Goal: Task Accomplishment & Management: Manage account settings

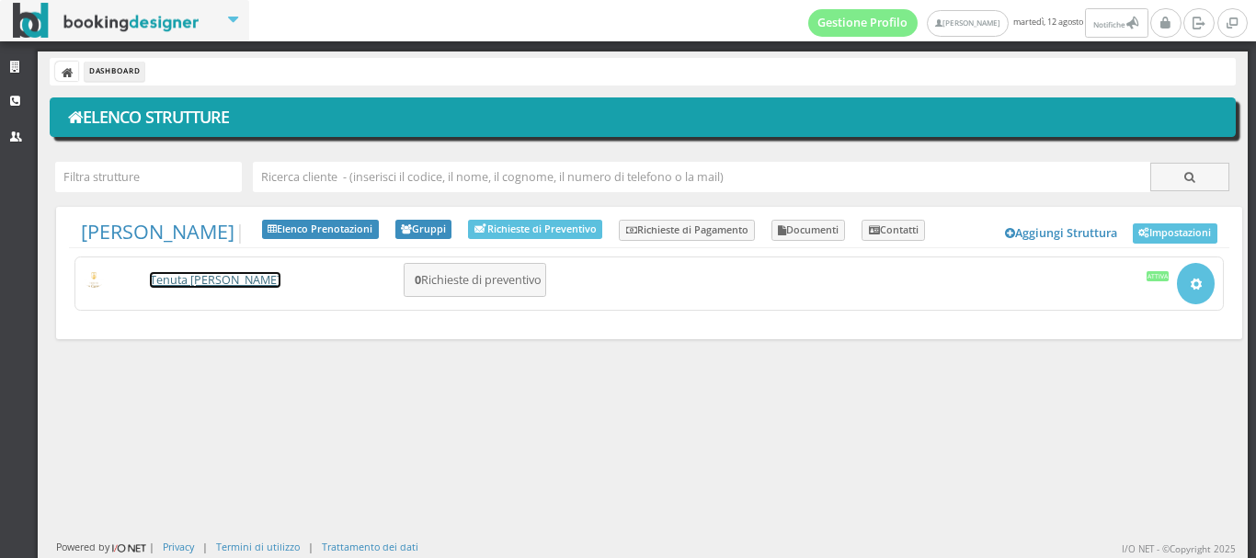
click at [197, 284] on link "Tenuta [PERSON_NAME]" at bounding box center [215, 280] width 131 height 16
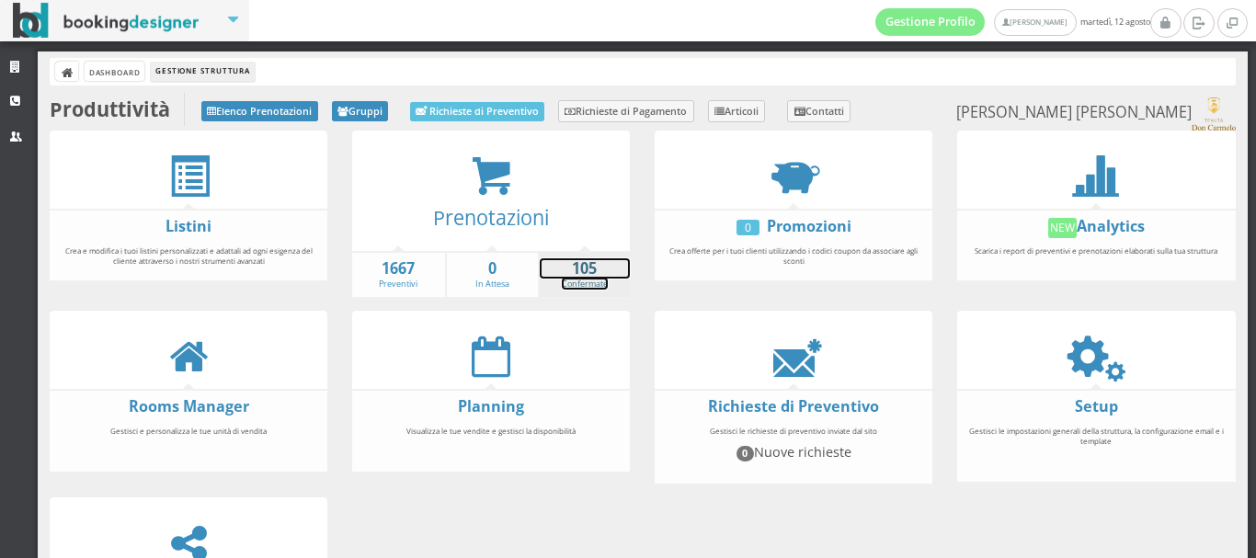
click at [584, 274] on strong "105" at bounding box center [585, 268] width 91 height 21
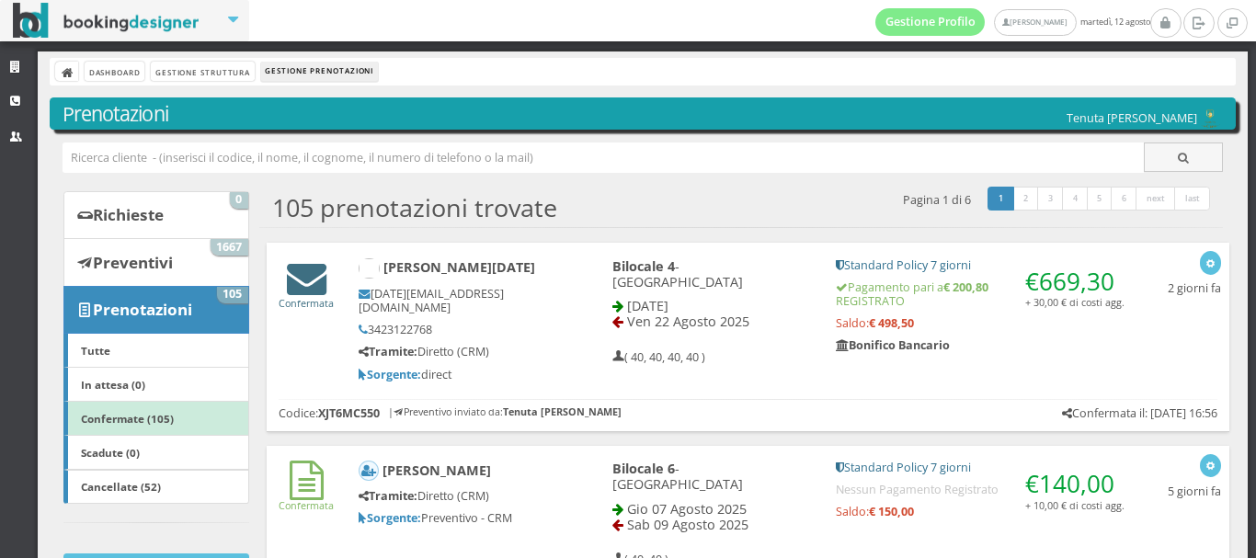
drag, startPoint x: 0, startPoint y: 0, endPoint x: 289, endPoint y: 277, distance: 399.9
click at [289, 277] on icon at bounding box center [307, 278] width 40 height 40
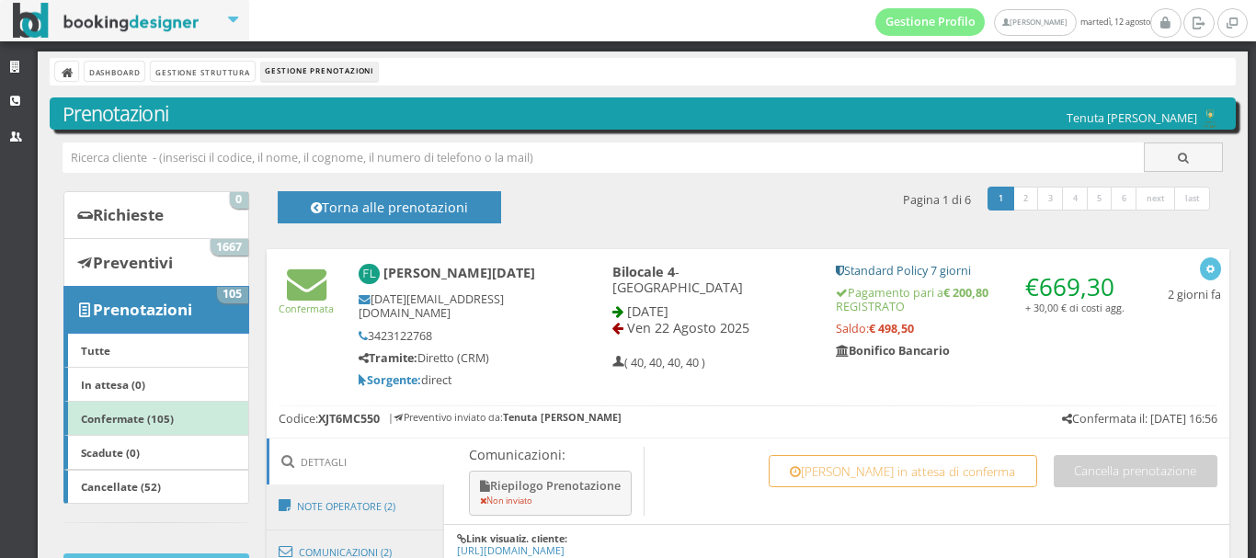
scroll to position [542, 0]
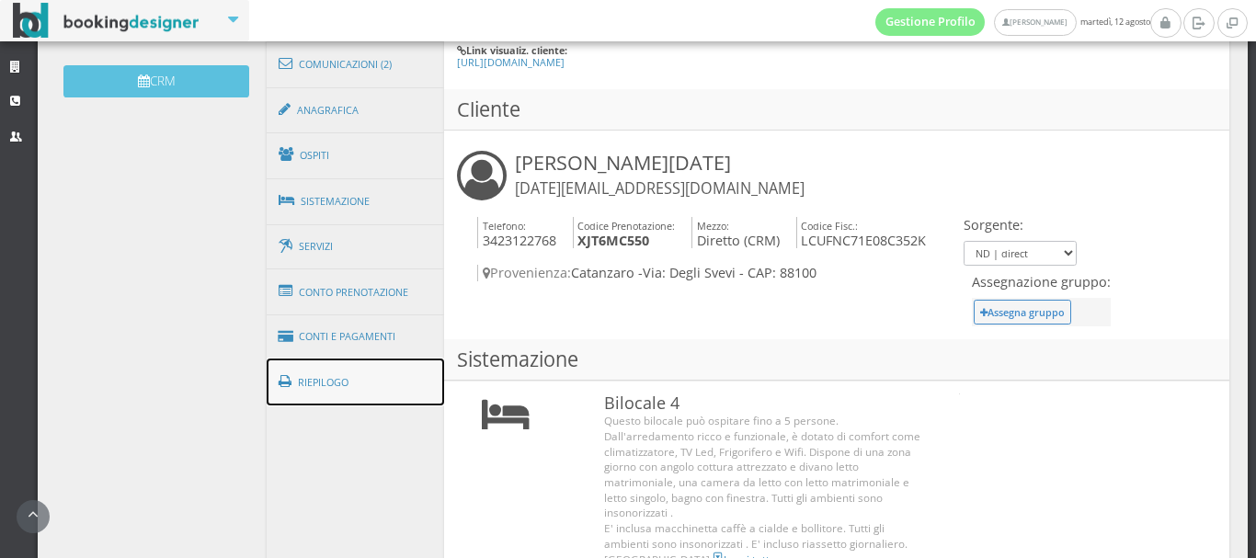
click at [331, 359] on link "Riepilogo" at bounding box center [356, 383] width 178 height 48
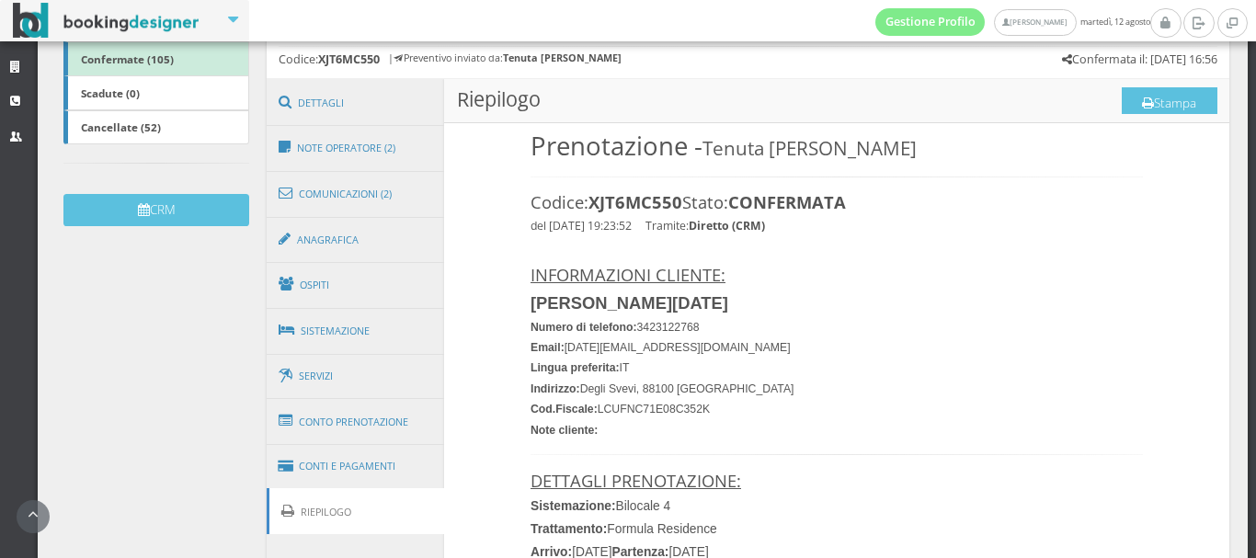
scroll to position [351, 0]
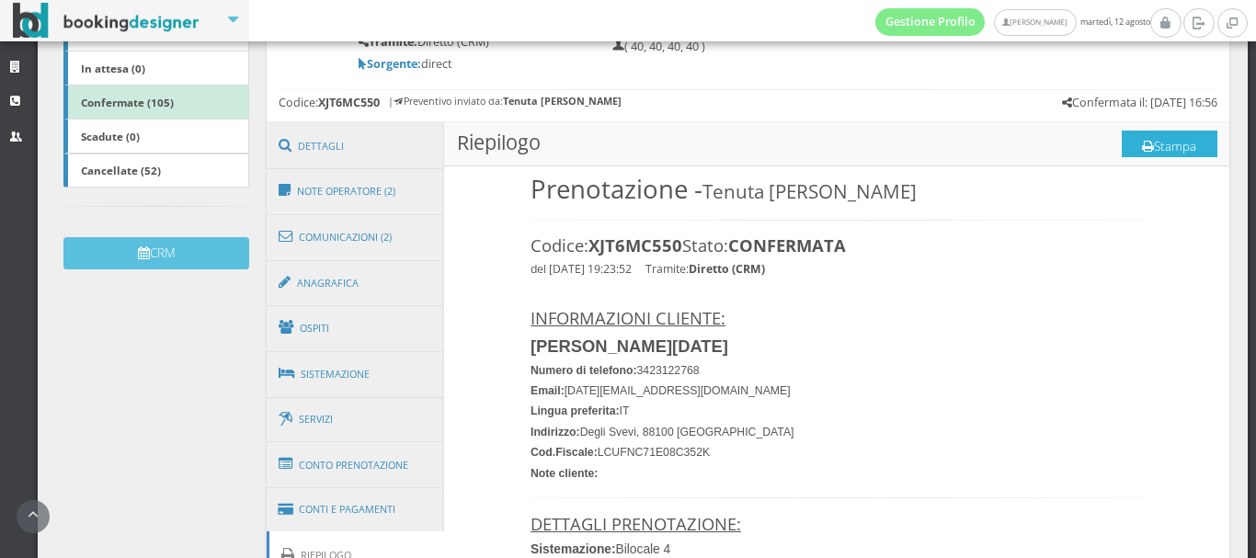
click at [1144, 131] on button "Stampa" at bounding box center [1170, 145] width 96 height 28
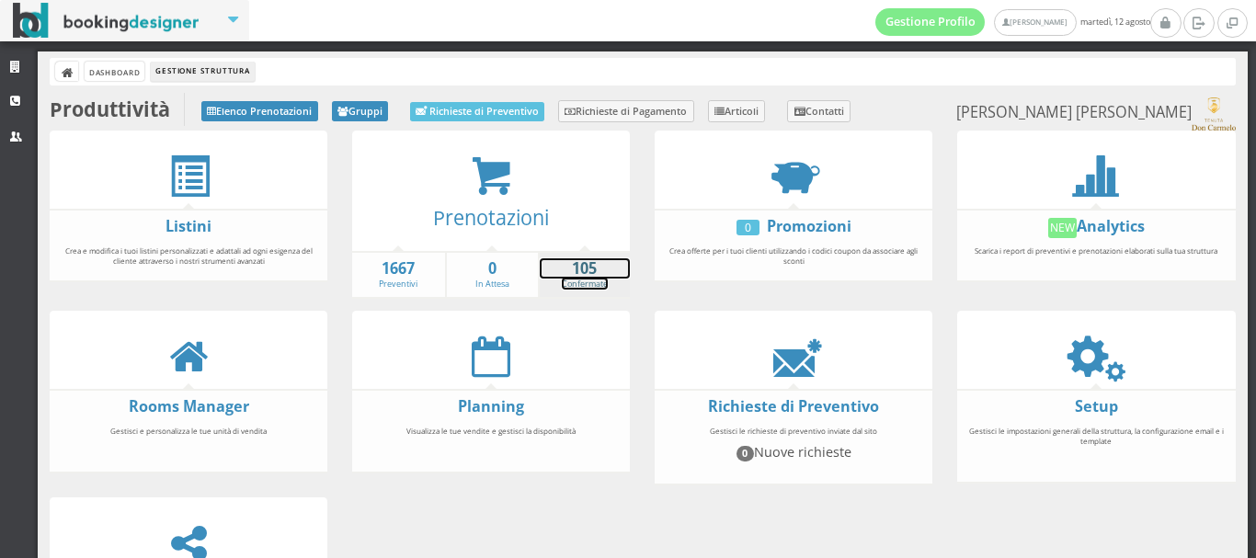
click at [573, 281] on link "105 Confermate" at bounding box center [585, 274] width 91 height 32
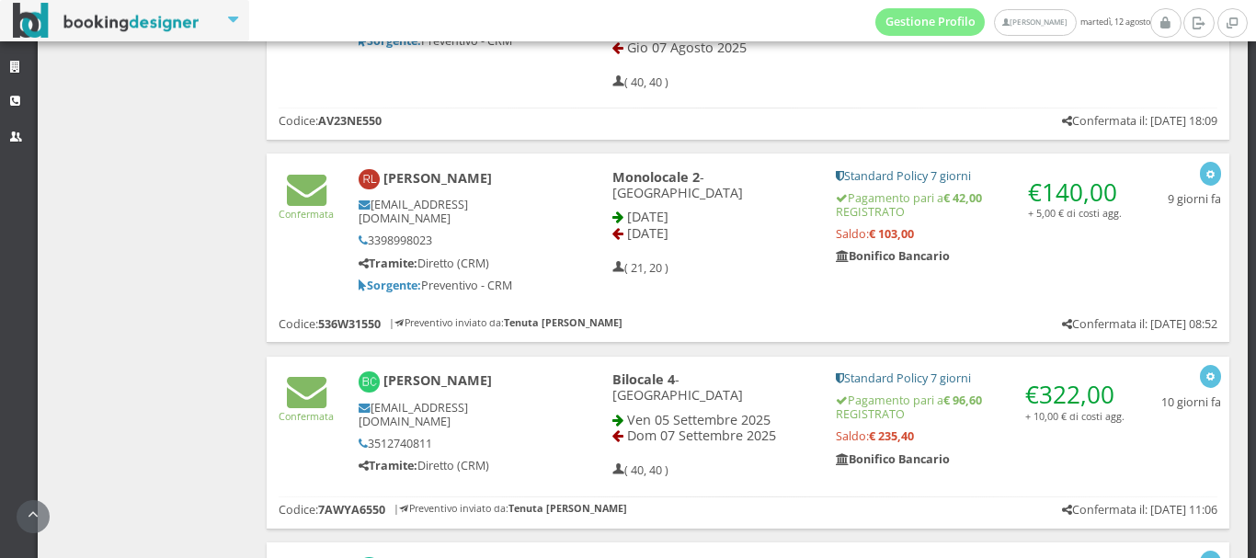
scroll to position [776, 0]
